Goal: Transaction & Acquisition: Purchase product/service

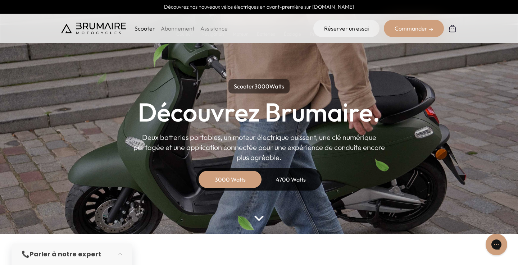
click at [408, 30] on div "Commander" at bounding box center [414, 28] width 60 height 17
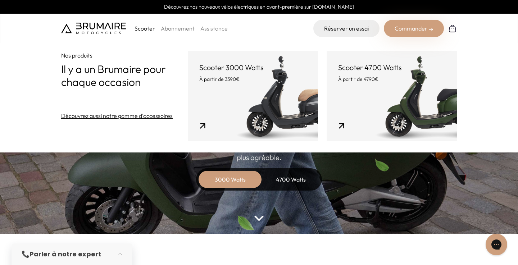
click at [249, 77] on p "À partir de 3390€" at bounding box center [252, 79] width 107 height 7
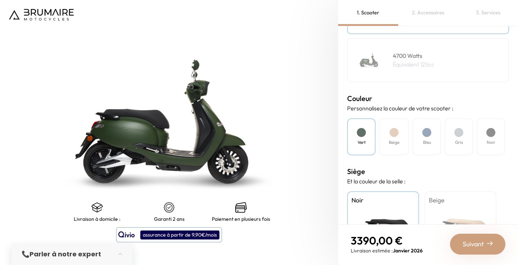
scroll to position [166, 0]
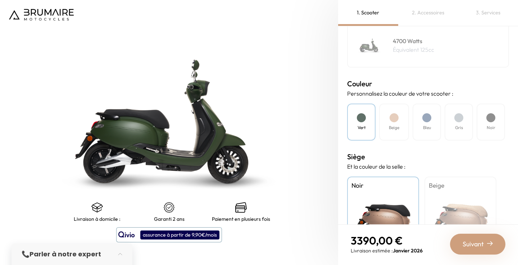
click at [387, 122] on div "Beige" at bounding box center [394, 122] width 30 height 37
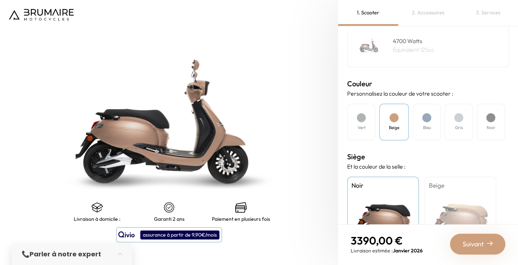
click at [418, 125] on div "Bleu" at bounding box center [427, 122] width 28 height 37
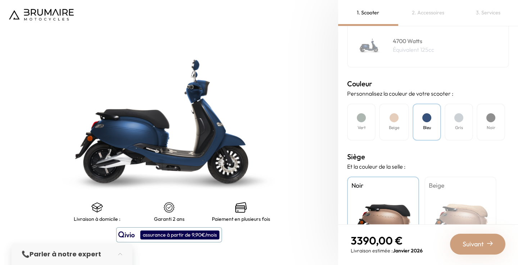
click at [452, 119] on div "Gris" at bounding box center [459, 122] width 28 height 37
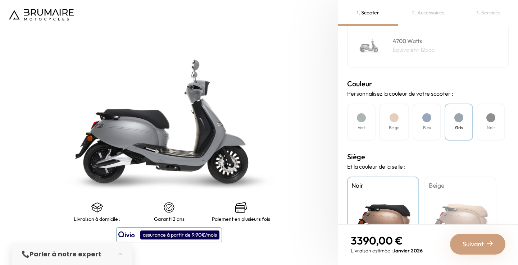
click at [496, 128] on div "Noir" at bounding box center [491, 122] width 28 height 37
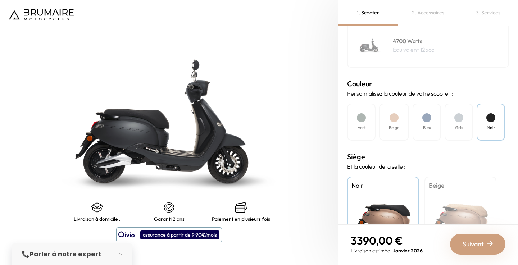
click at [368, 120] on div "Vert" at bounding box center [361, 122] width 28 height 37
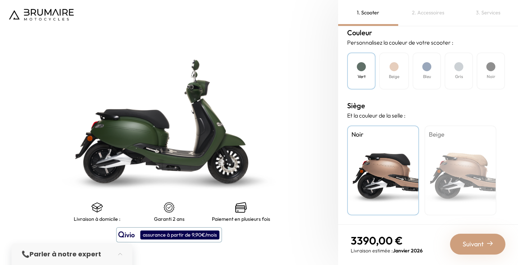
scroll to position [217, 0]
click at [460, 152] on div "Beige" at bounding box center [460, 171] width 72 height 90
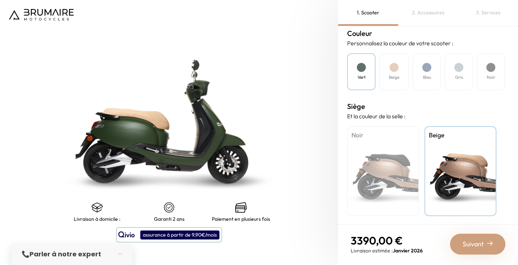
click at [490, 77] on h4 "Noir" at bounding box center [491, 77] width 9 height 6
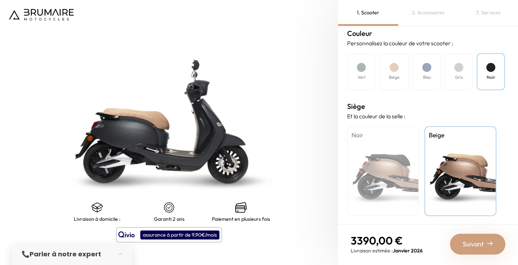
scroll to position [217, 0]
click at [466, 250] on div "Suivant" at bounding box center [477, 244] width 55 height 21
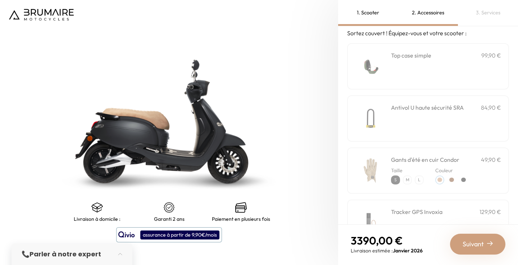
scroll to position [0, 0]
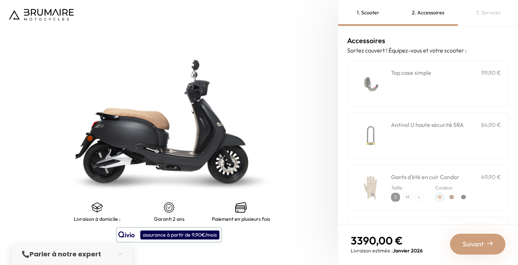
click at [402, 81] on div "**********" at bounding box center [446, 83] width 110 height 31
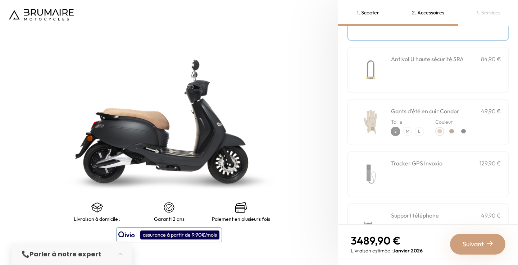
scroll to position [67, 0]
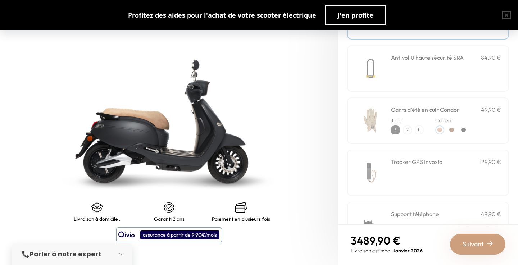
click at [389, 62] on div "Antivol U haute sécurité SRA 84,90 €" at bounding box center [428, 68] width 162 height 46
click at [460, 79] on div "Antivol U haute sécurité SRA 84,90 €" at bounding box center [446, 68] width 110 height 31
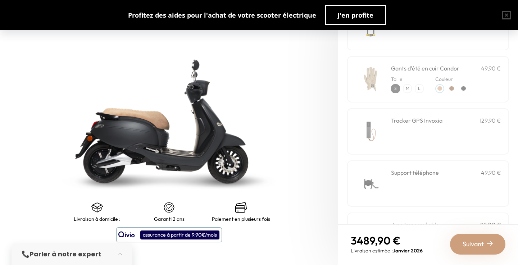
scroll to position [113, 0]
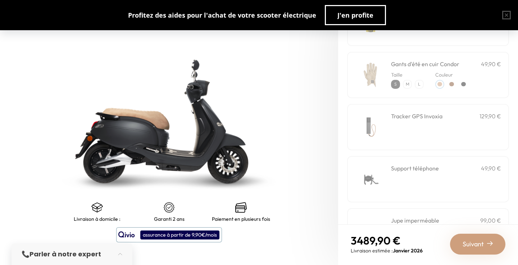
click at [434, 123] on div "Tracker GPS Invoxia 129,90 €" at bounding box center [446, 127] width 110 height 31
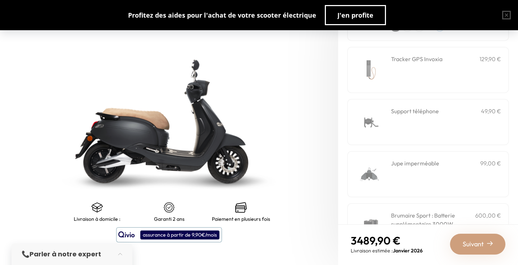
scroll to position [193, 0]
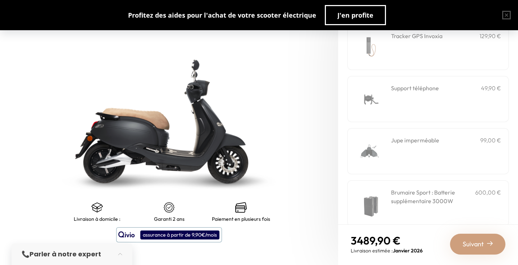
click at [402, 107] on div "Support téléphone 49,90 €" at bounding box center [446, 99] width 110 height 31
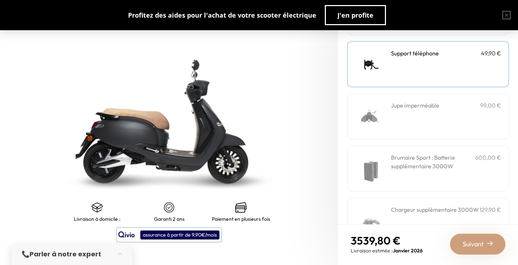
scroll to position [230, 0]
click at [368, 107] on img at bounding box center [370, 114] width 31 height 31
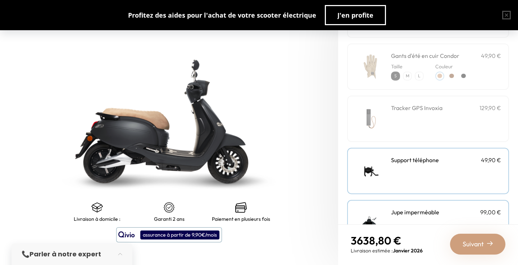
scroll to position [256, 0]
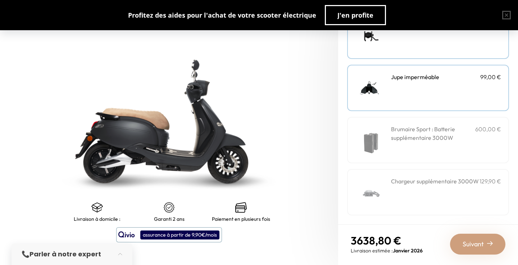
click at [462, 239] on div "Suivant" at bounding box center [477, 244] width 55 height 21
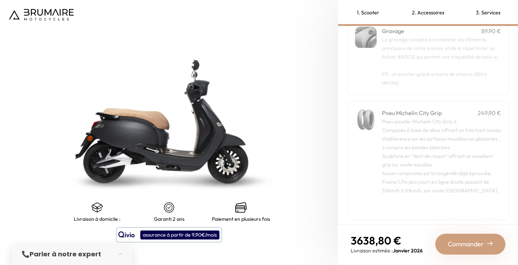
scroll to position [46, 0]
click at [419, 113] on div "Pneu scooter Michelin City Grip 2. Composés à base de silice offrant un très ha…" at bounding box center [441, 160] width 119 height 95
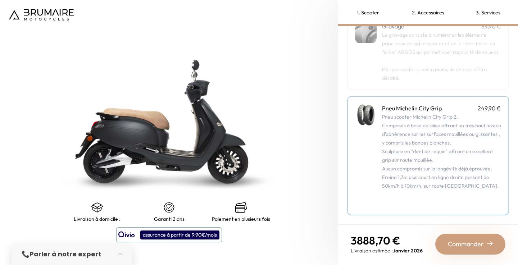
click at [150, 234] on div "assurance à partir de 9,90€/mois" at bounding box center [179, 235] width 79 height 9
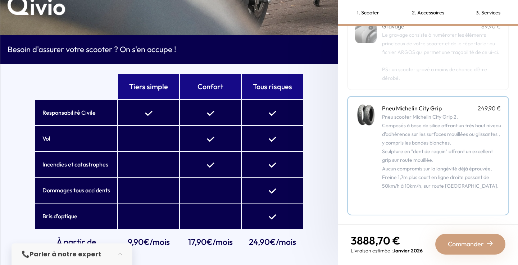
scroll to position [0, 0]
